Goal: Transaction & Acquisition: Purchase product/service

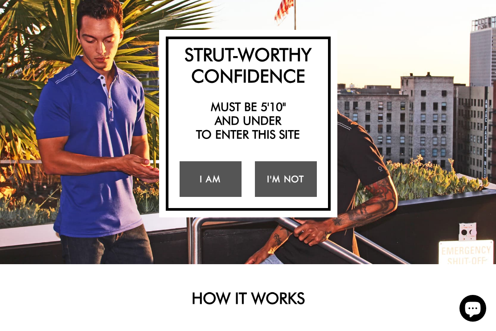
scroll to position [69, 0]
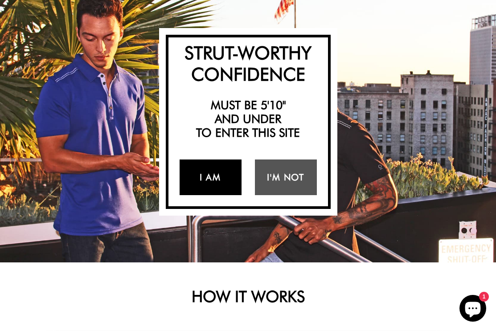
click at [218, 176] on link "I Am" at bounding box center [211, 177] width 62 height 36
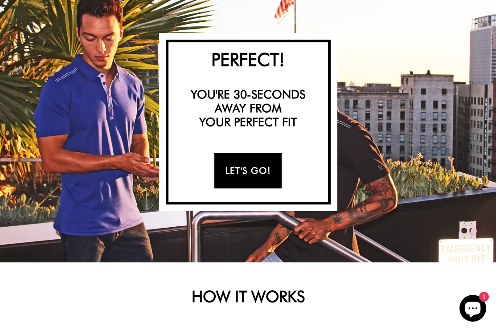
click at [232, 169] on link "Let's Go!" at bounding box center [247, 171] width 67 height 36
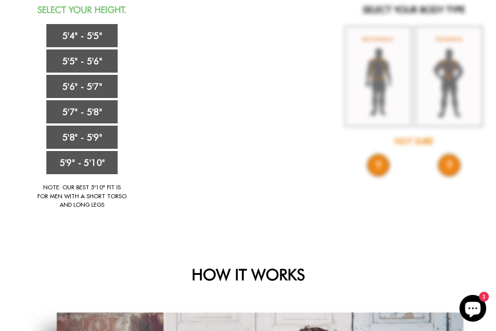
scroll to position [105, 0]
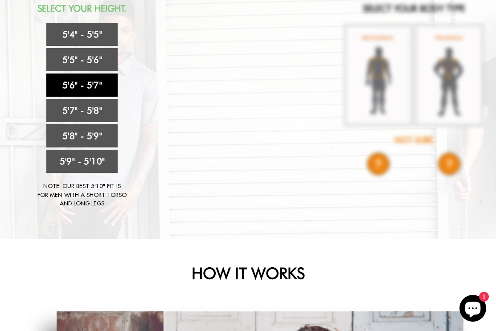
click at [81, 87] on link "5'6" - 5'7"" at bounding box center [81, 85] width 71 height 23
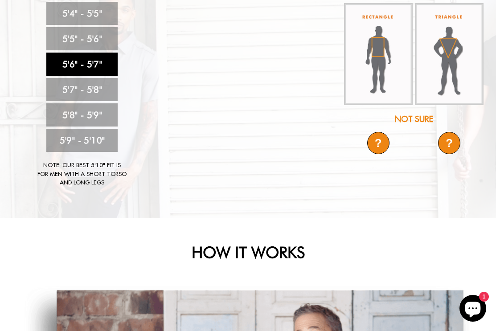
scroll to position [128, 0]
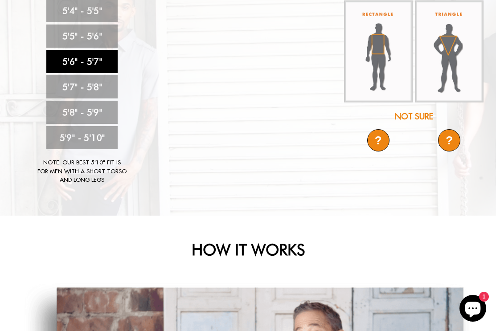
click at [414, 114] on div "Not Sure" at bounding box center [414, 116] width 142 height 12
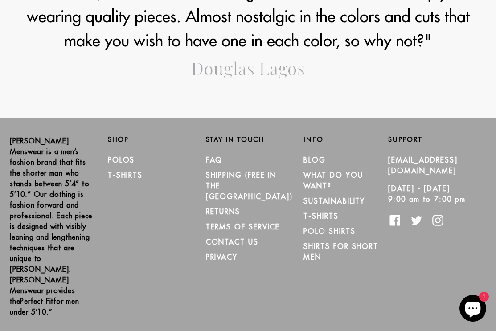
scroll to position [1051, 0]
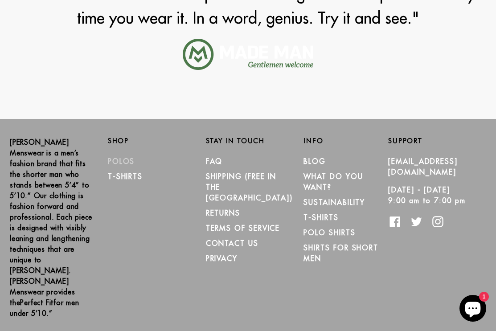
click at [123, 157] on link "Polos" at bounding box center [121, 161] width 27 height 9
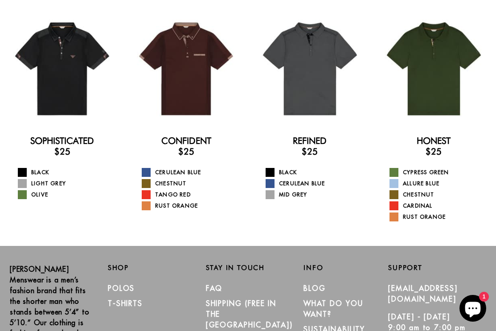
scroll to position [21, 0]
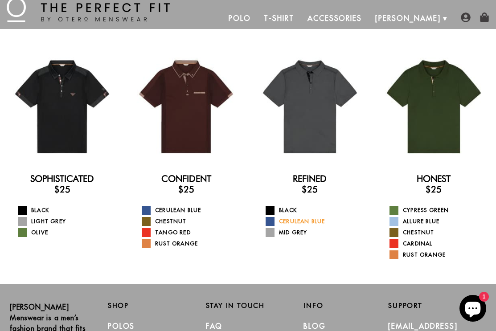
click at [273, 225] on span at bounding box center [270, 221] width 9 height 9
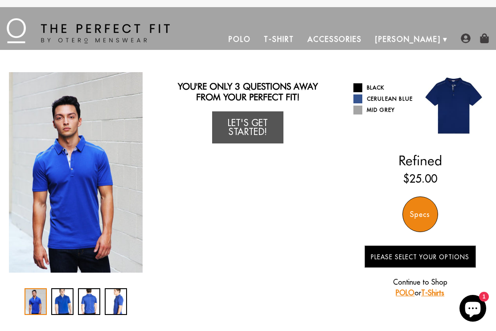
click at [258, 37] on link "Polo" at bounding box center [240, 39] width 36 height 21
click at [258, 36] on link "Polo" at bounding box center [240, 39] width 36 height 21
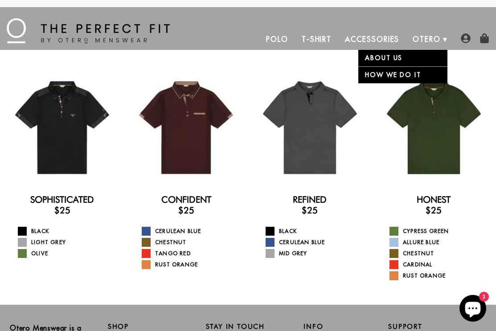
click at [422, 41] on link "Otero" at bounding box center [426, 39] width 41 height 21
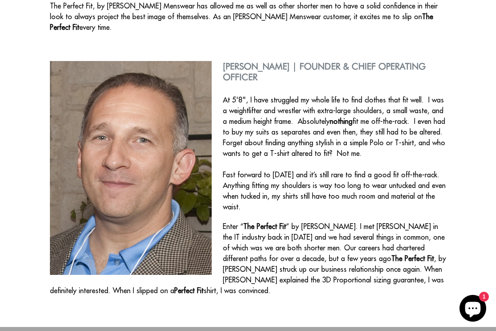
scroll to position [373, 0]
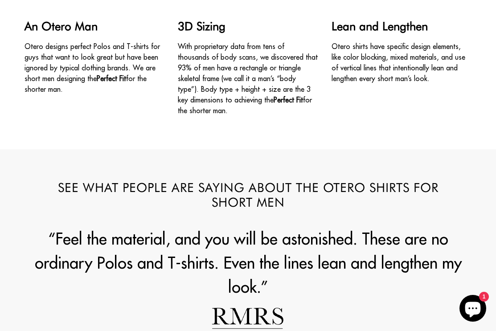
scroll to position [69, 0]
